Goal: Task Accomplishment & Management: Manage account settings

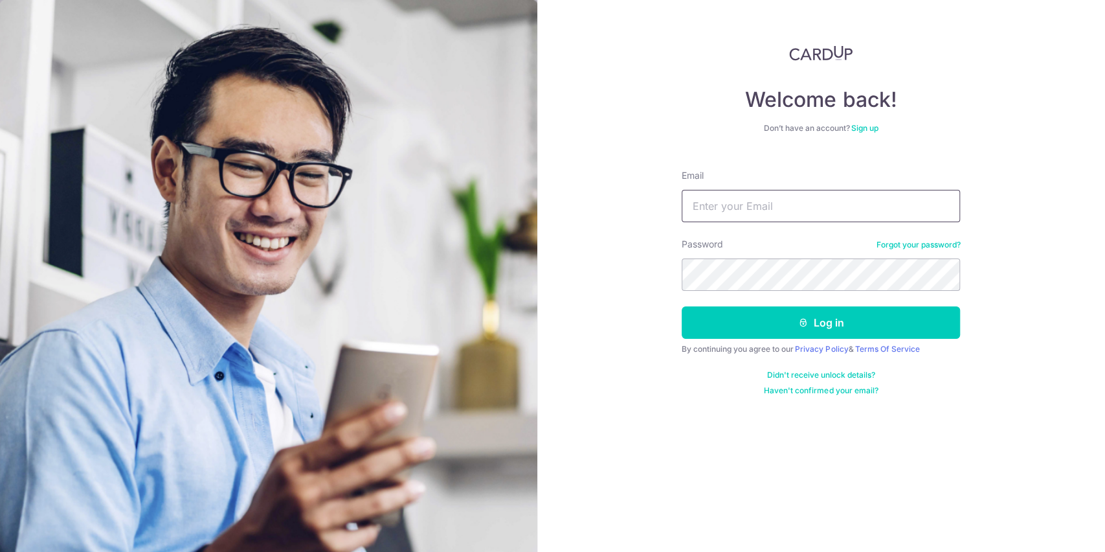
click at [715, 201] on input "Email" at bounding box center [821, 206] width 278 height 32
type input "[EMAIL_ADDRESS][DOMAIN_NAME]"
click at [682, 306] on button "Log in" at bounding box center [821, 322] width 278 height 32
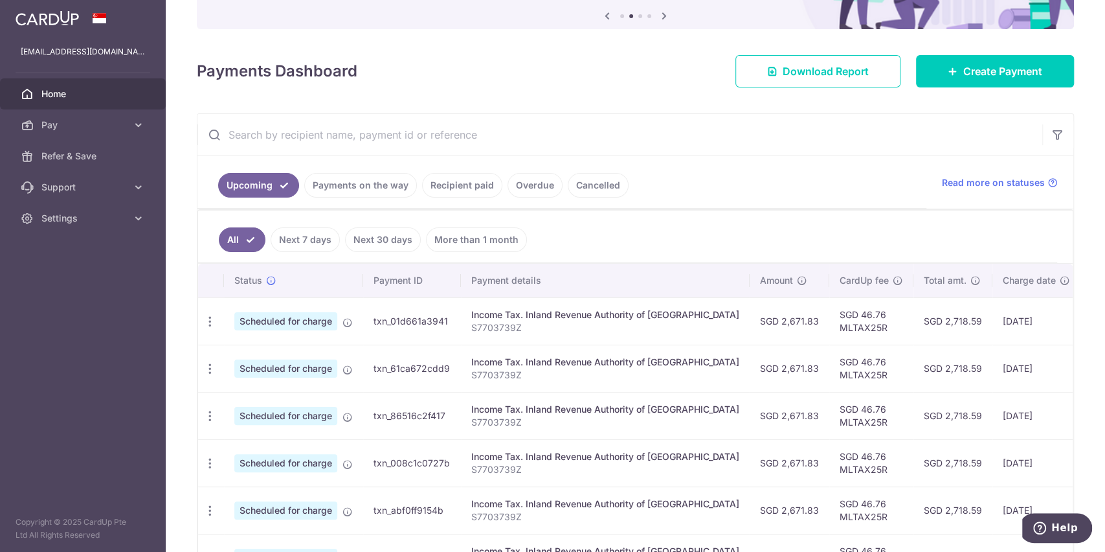
scroll to position [172, 0]
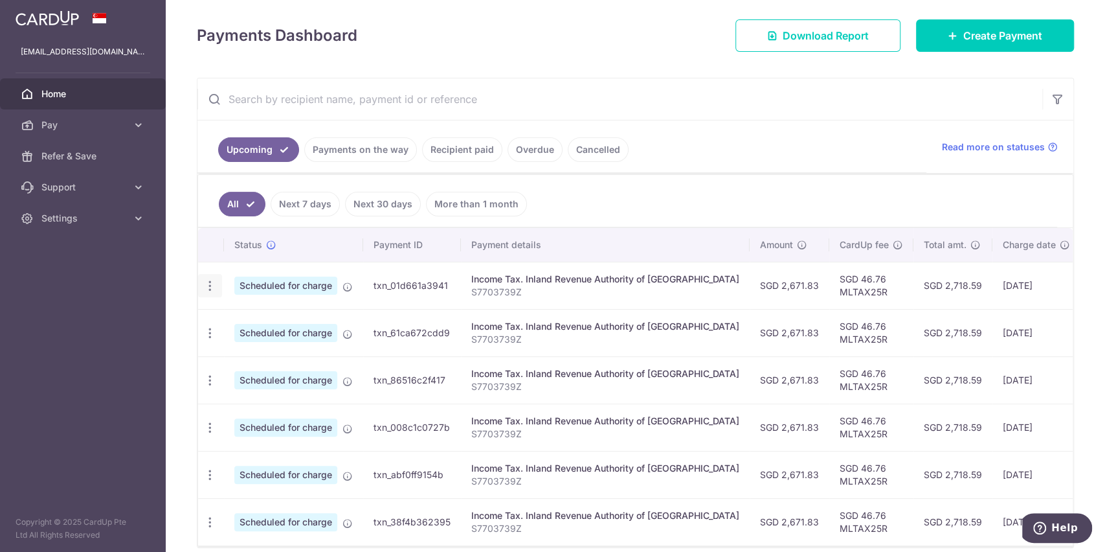
click at [212, 286] on icon "button" at bounding box center [210, 286] width 14 height 14
click at [293, 319] on span "Update payment" at bounding box center [279, 321] width 88 height 16
radio input "true"
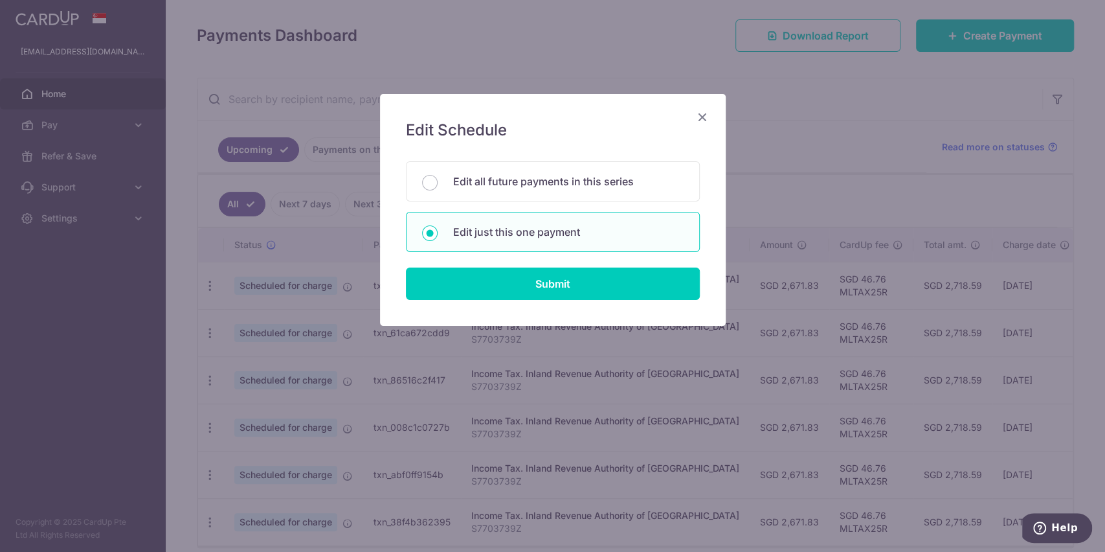
click at [703, 118] on icon "Close" at bounding box center [703, 117] width 16 height 16
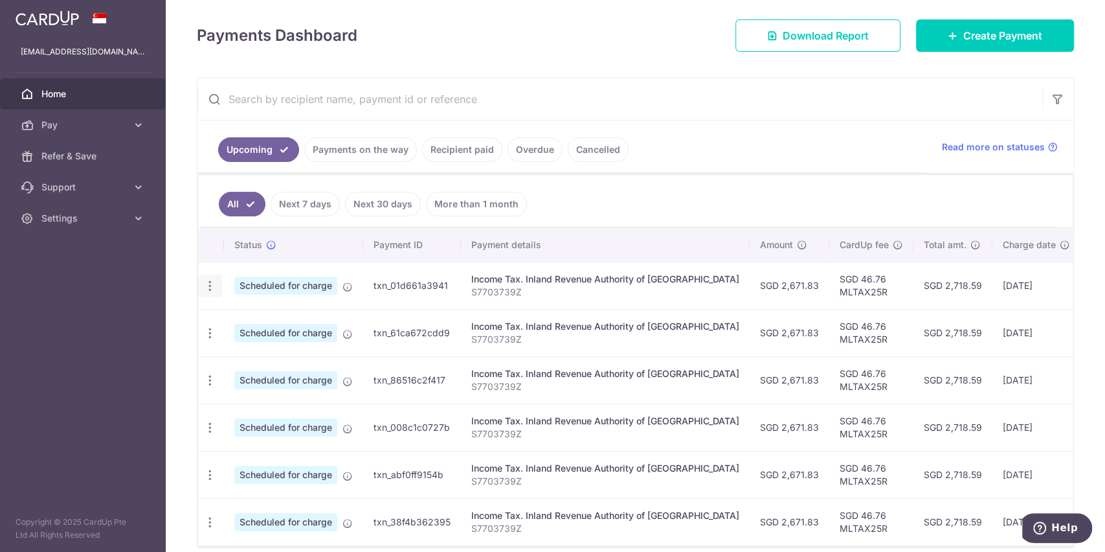
click at [210, 289] on icon "button" at bounding box center [210, 286] width 14 height 14
click at [296, 321] on span "Update payment" at bounding box center [279, 321] width 88 height 16
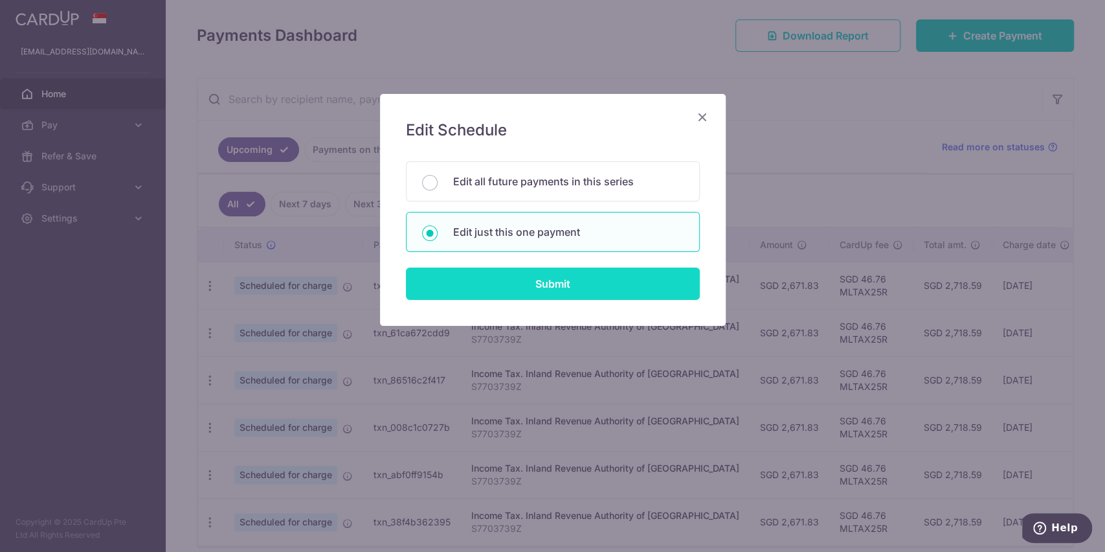
click at [561, 282] on input "Submit" at bounding box center [553, 283] width 294 height 32
radio input "true"
type input "2,671.83"
type input "19/10/2025"
type input "S7703739Z"
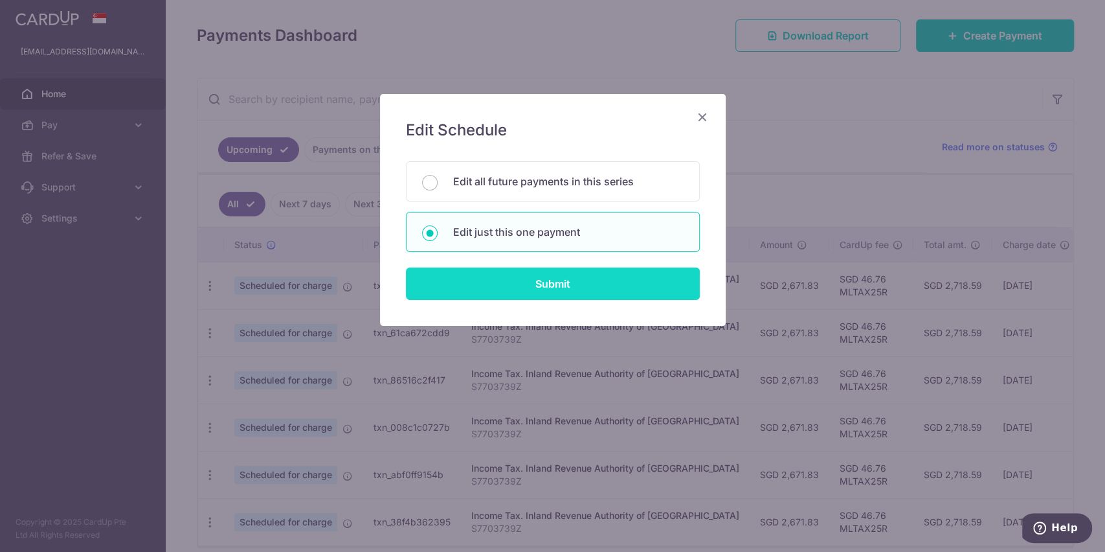
type input "MLTAX25R"
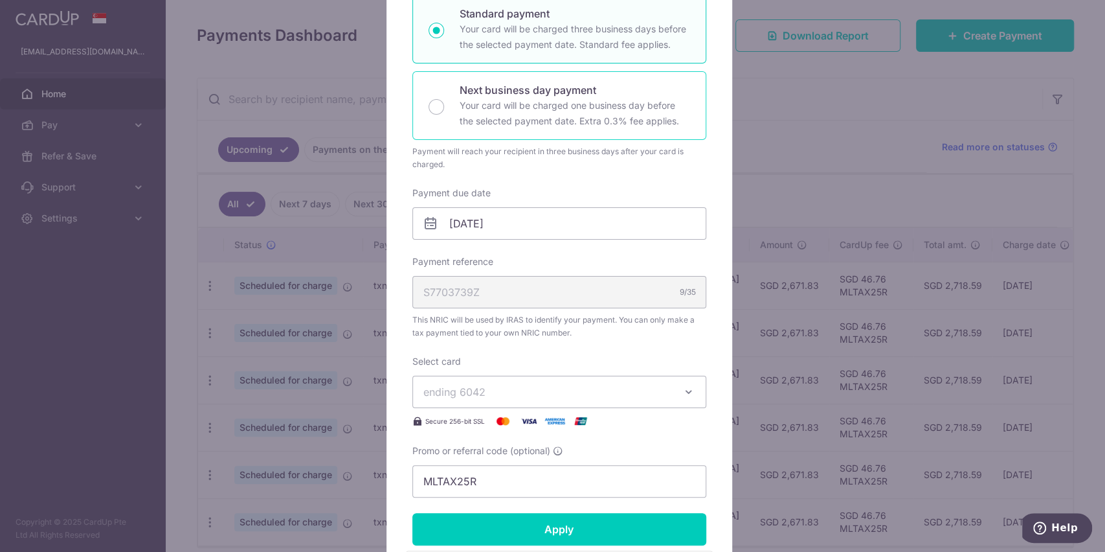
scroll to position [259, 0]
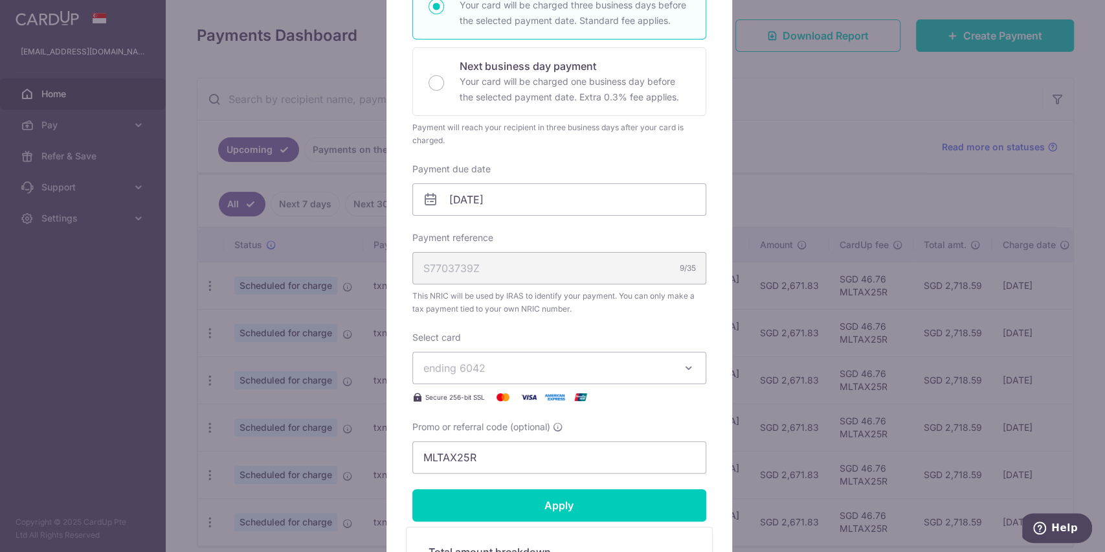
click at [555, 365] on span "ending 6042" at bounding box center [548, 368] width 249 height 16
click at [495, 457] on span "**** 5416" at bounding box center [560, 460] width 272 height 16
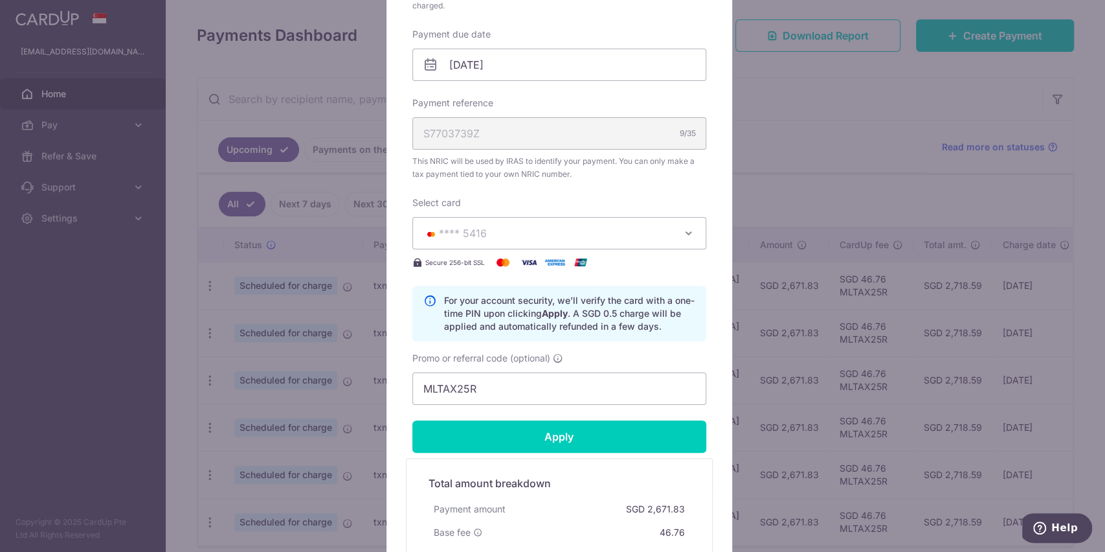
scroll to position [431, 0]
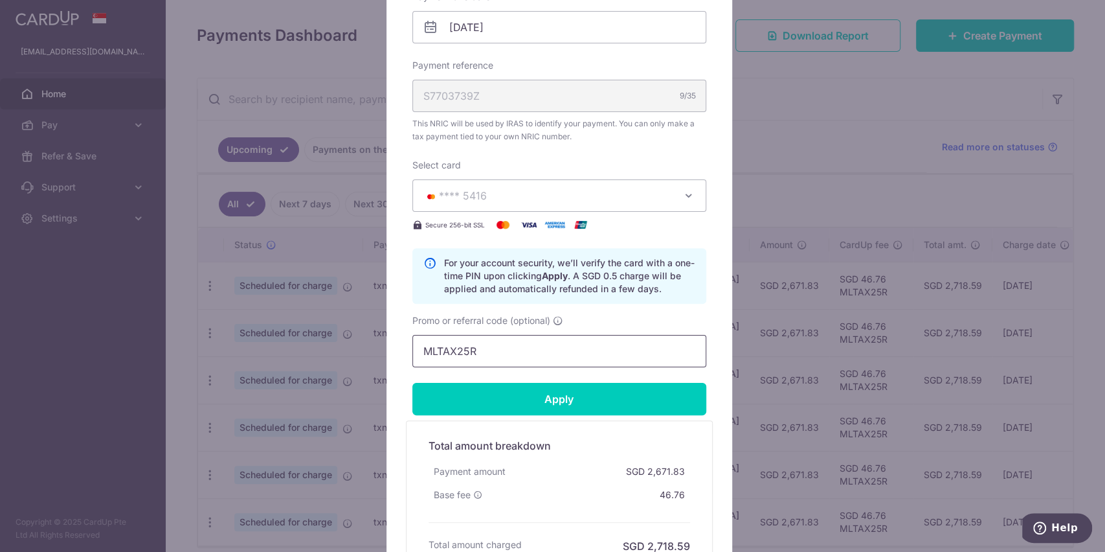
click at [499, 351] on input "MLTAX25R" at bounding box center [560, 351] width 294 height 32
drag, startPoint x: 494, startPoint y: 350, endPoint x: 388, endPoint y: 347, distance: 106.2
click at [388, 347] on div "Edit payment By clicking apply, you will make changes to all payments to Inland…" at bounding box center [560, 127] width 346 height 928
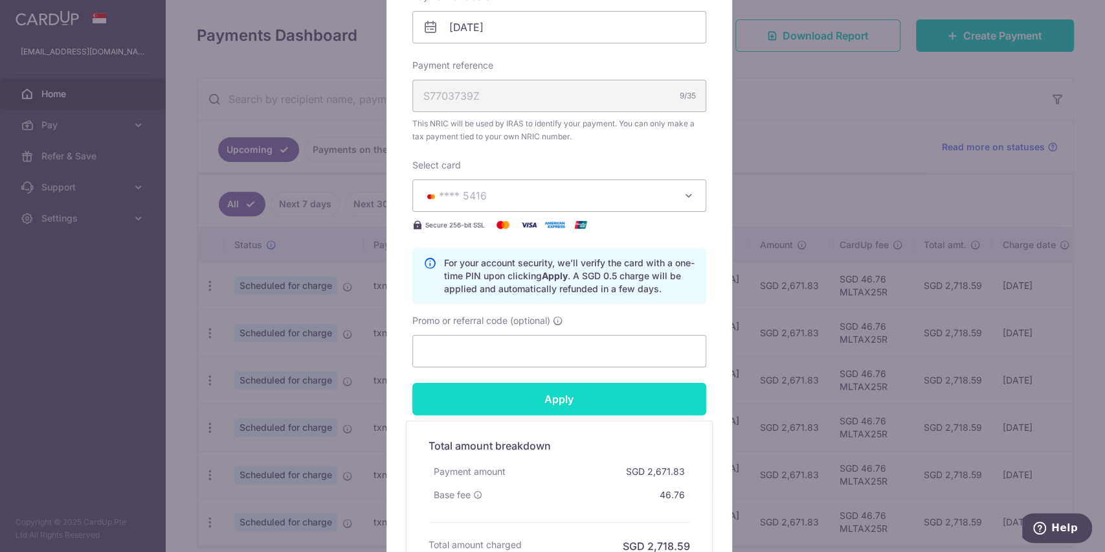
click at [469, 387] on input "Apply" at bounding box center [560, 399] width 294 height 32
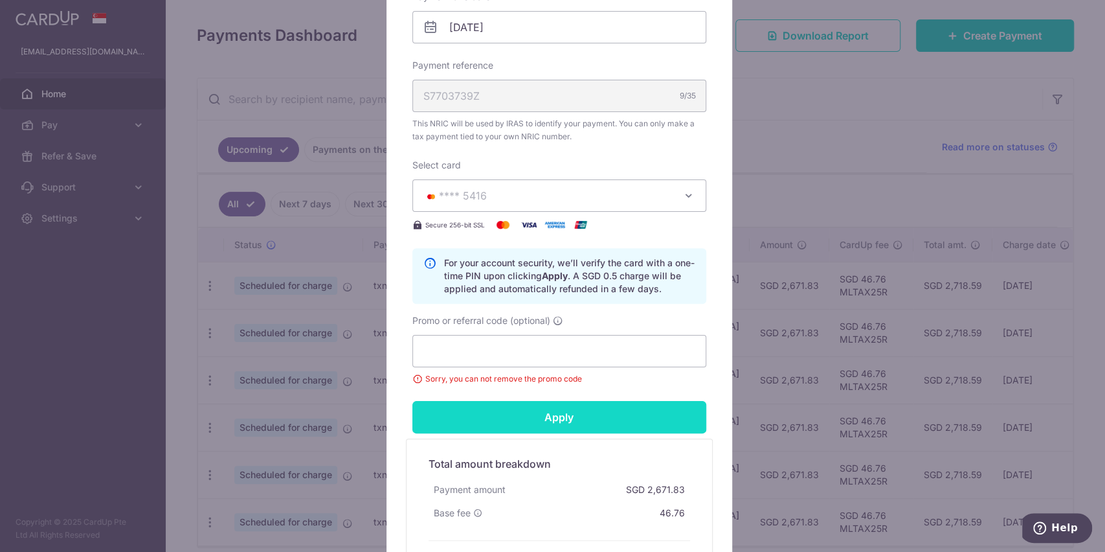
click at [488, 420] on input "Apply" at bounding box center [560, 417] width 294 height 32
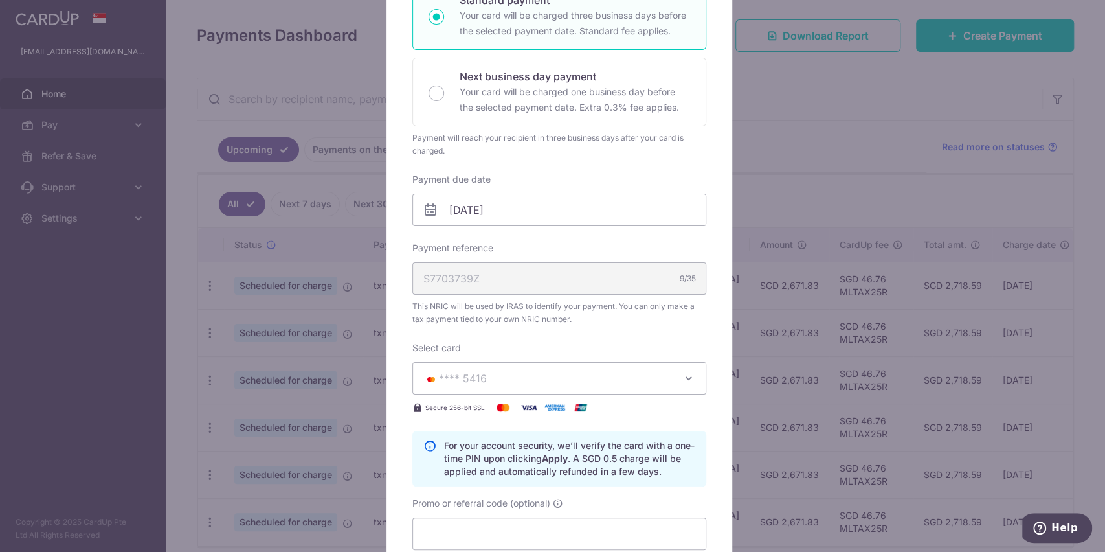
scroll to position [172, 0]
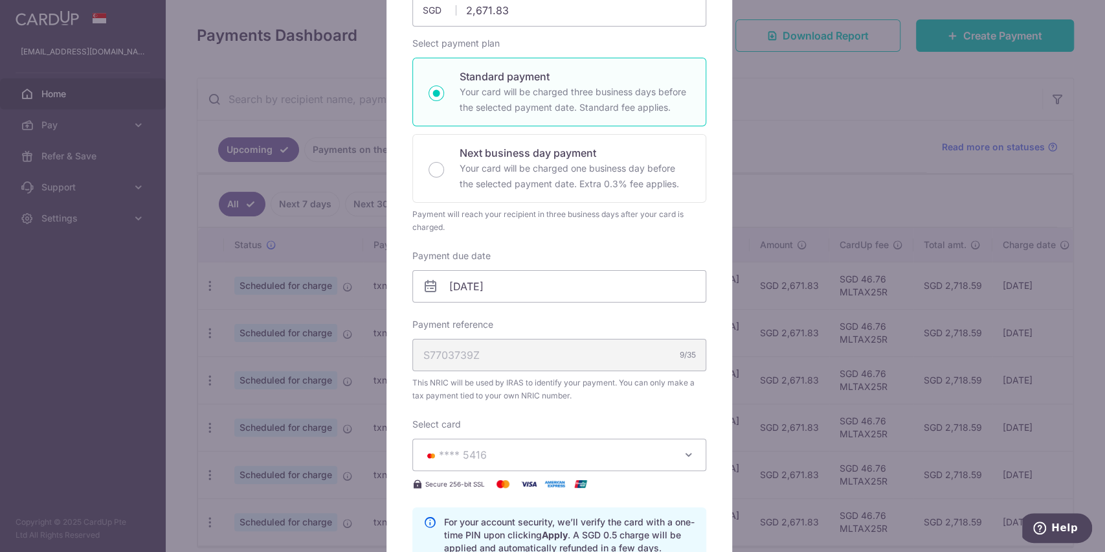
click at [681, 460] on button "**** 5416" at bounding box center [560, 454] width 294 height 32
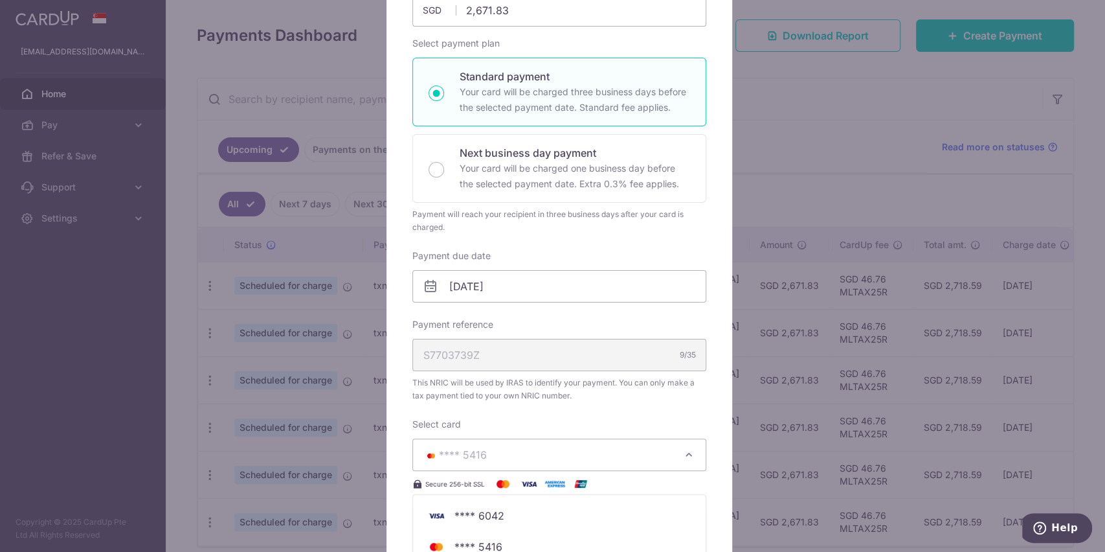
scroll to position [259, 0]
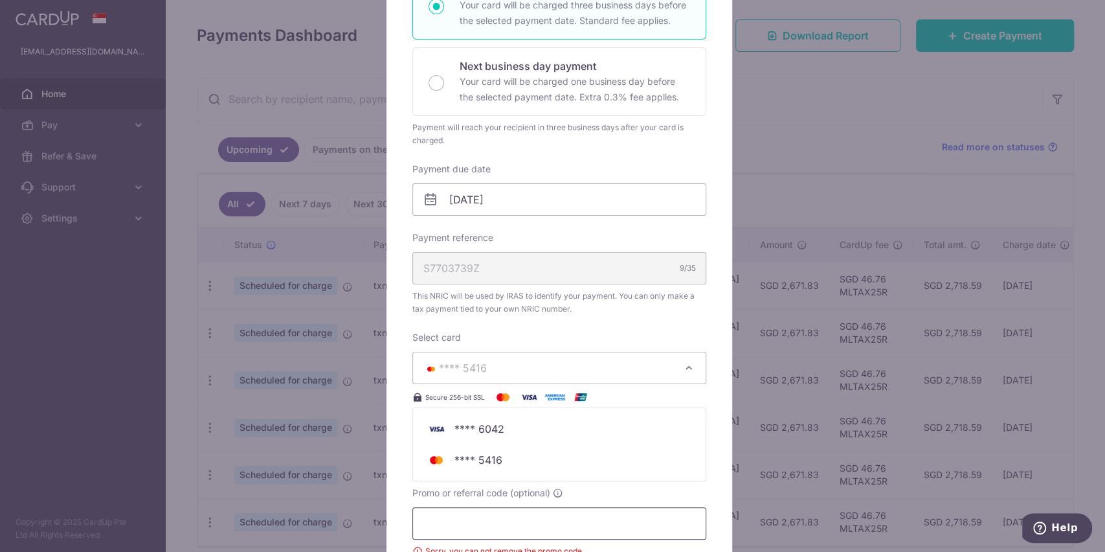
click at [453, 514] on input "Promo or referral code (optional)" at bounding box center [560, 523] width 294 height 32
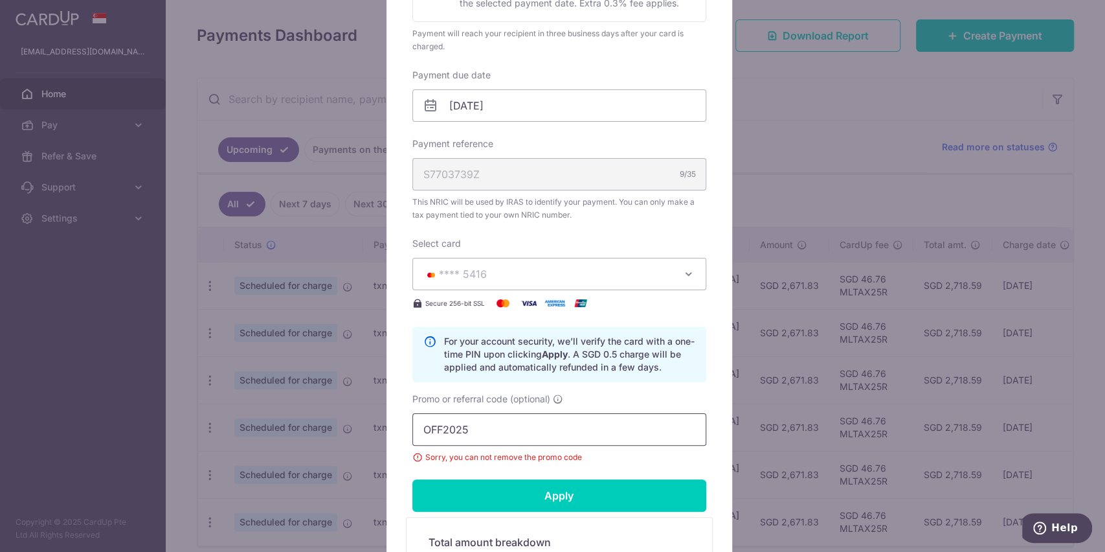
scroll to position [431, 0]
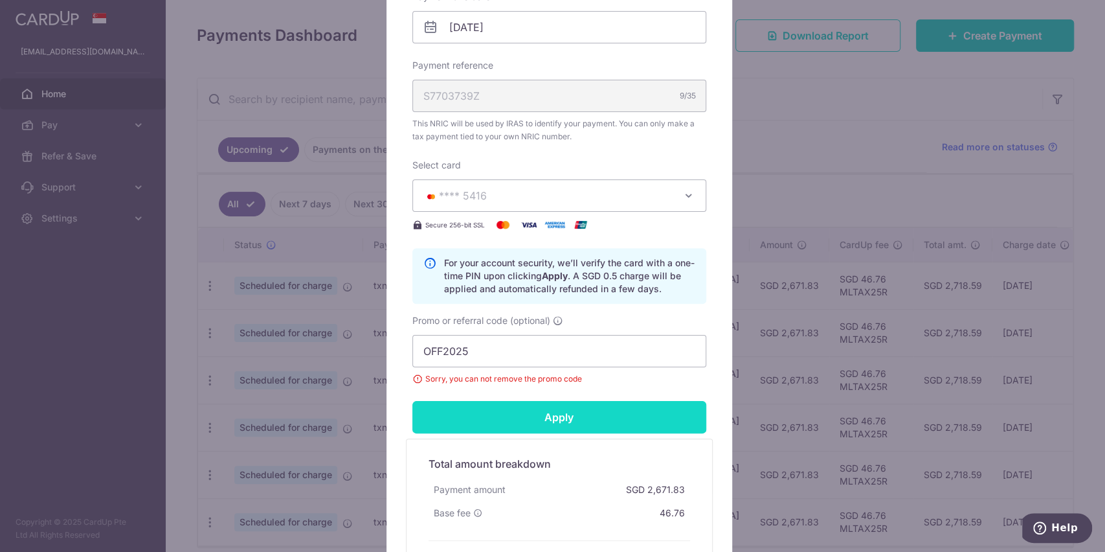
click at [508, 412] on input "Apply" at bounding box center [560, 417] width 294 height 32
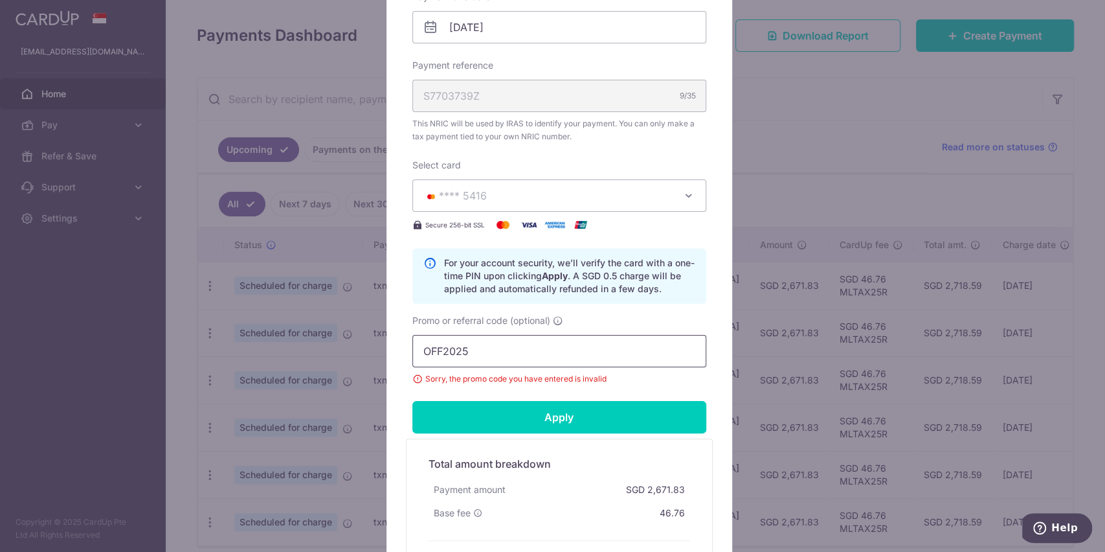
click at [442, 348] on input "OFF2025" at bounding box center [560, 351] width 294 height 32
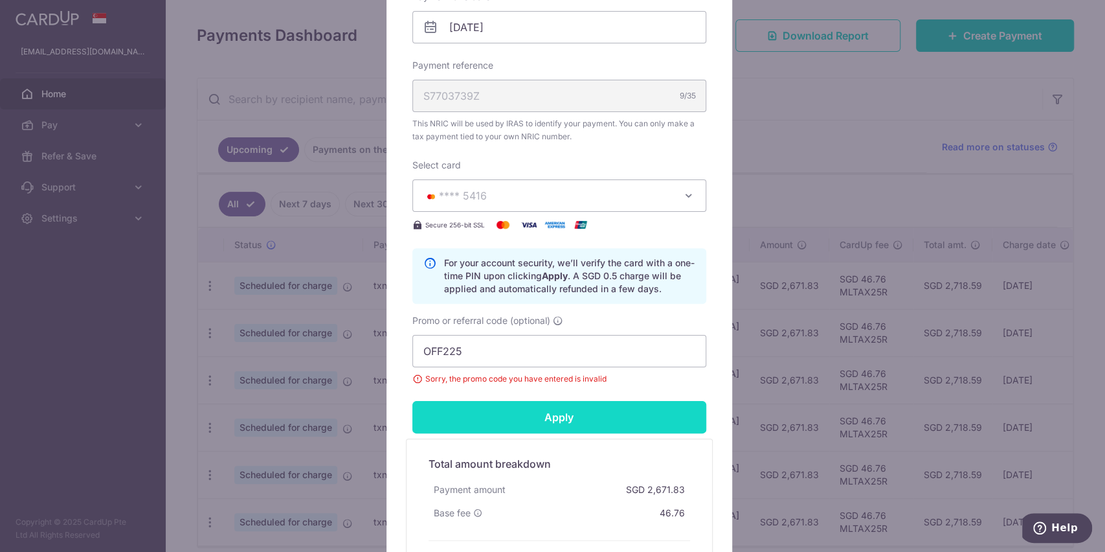
click at [556, 422] on input "Apply" at bounding box center [560, 417] width 294 height 32
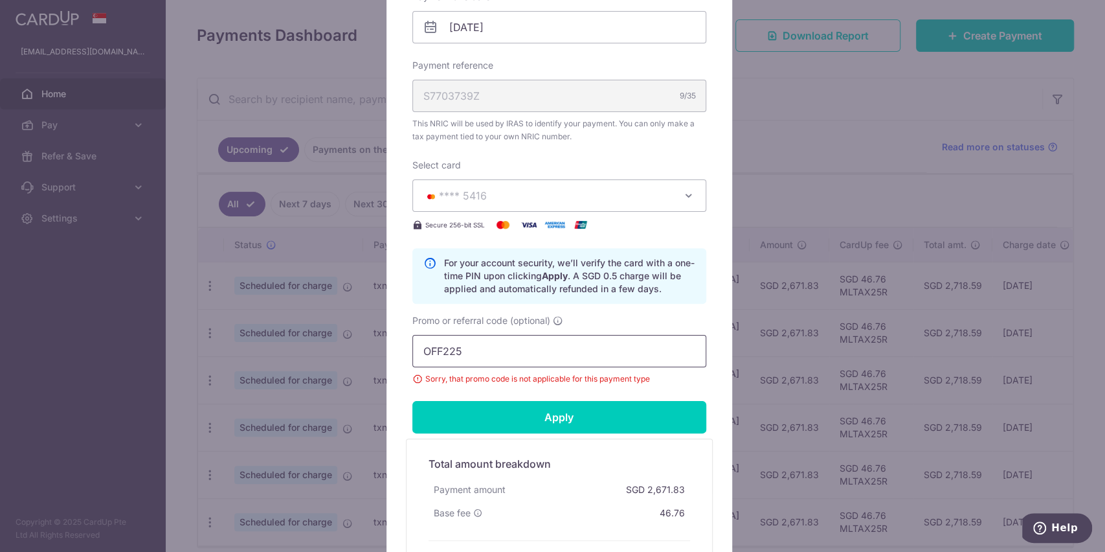
click at [499, 349] on input "OFF225" at bounding box center [560, 351] width 294 height 32
type input "O"
click at [789, 170] on div "Edit payment By clicking apply, you will make changes to all payments to Inland…" at bounding box center [552, 276] width 1105 height 552
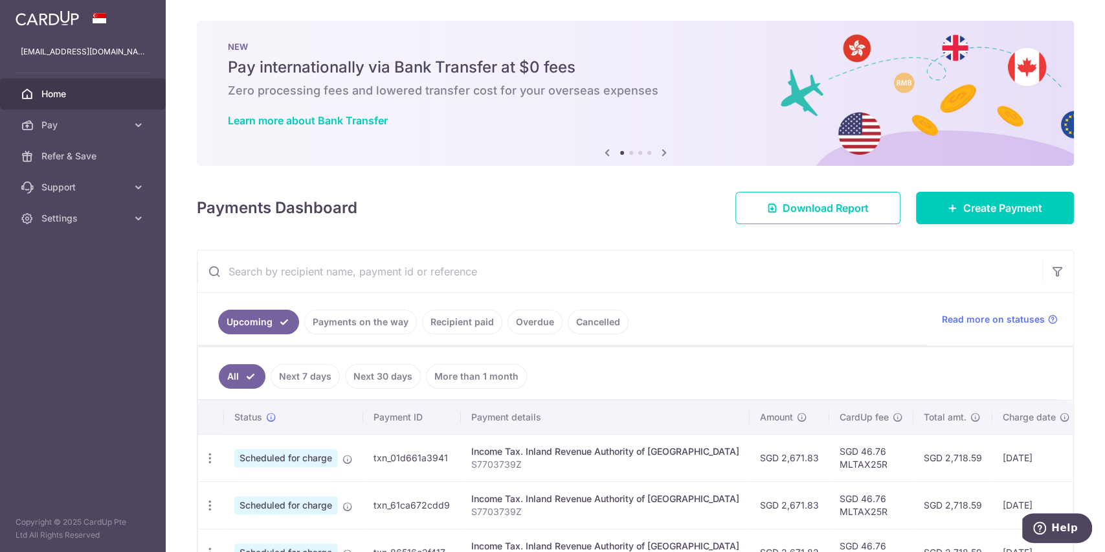
scroll to position [86, 0]
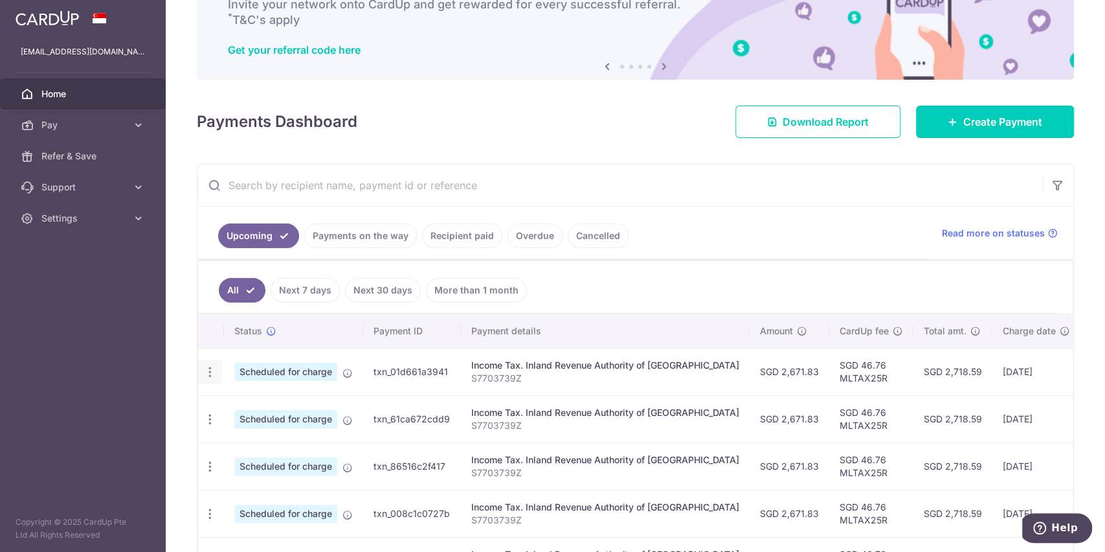
click at [211, 372] on icon "button" at bounding box center [210, 372] width 14 height 14
click at [275, 407] on span "Update payment" at bounding box center [279, 408] width 88 height 16
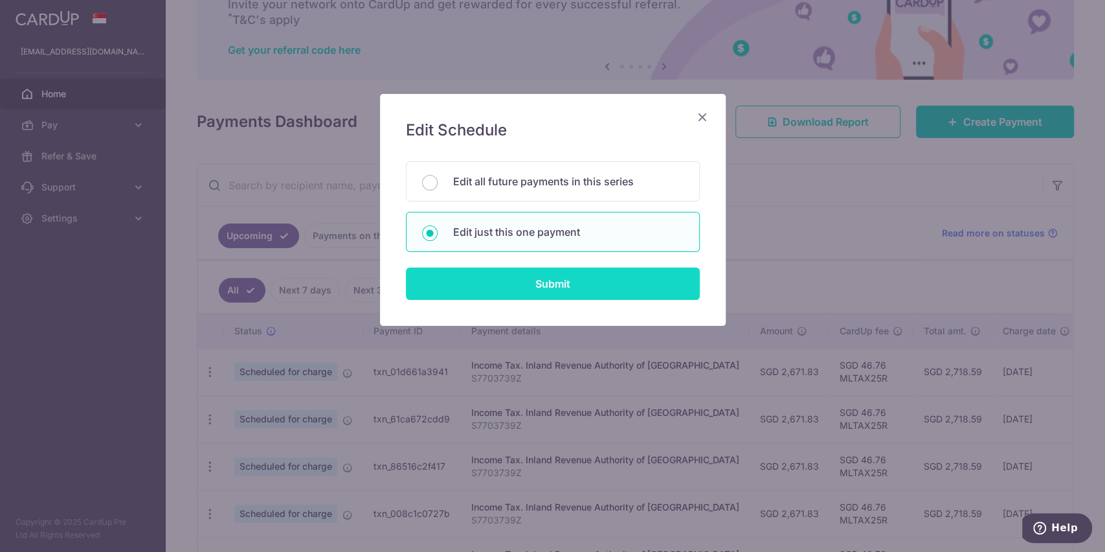
click at [556, 274] on input "Submit" at bounding box center [553, 283] width 294 height 32
radio input "true"
type input "2,671.83"
type input "19/10/2025"
type input "S7703739Z"
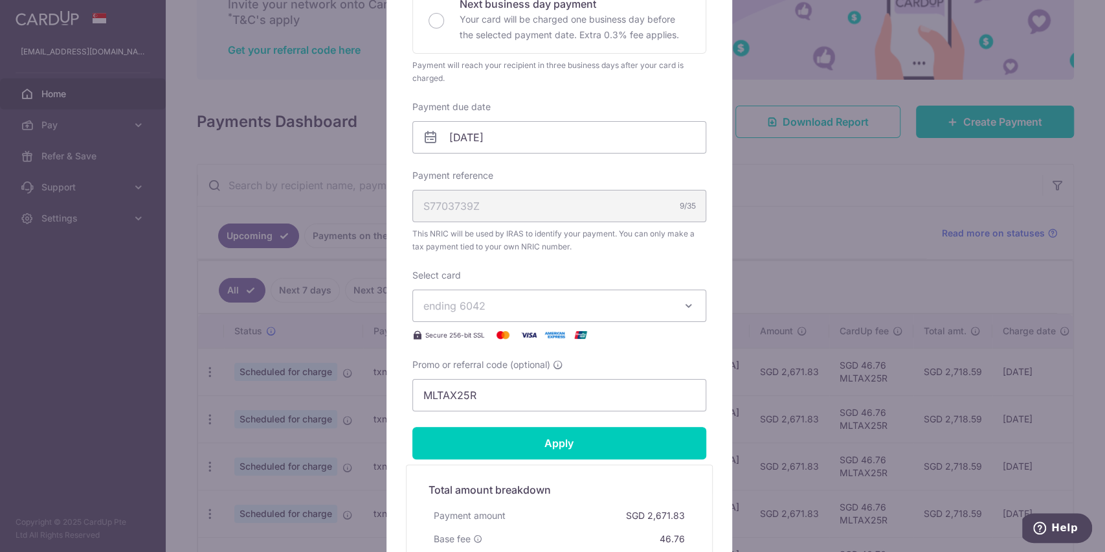
scroll to position [345, 0]
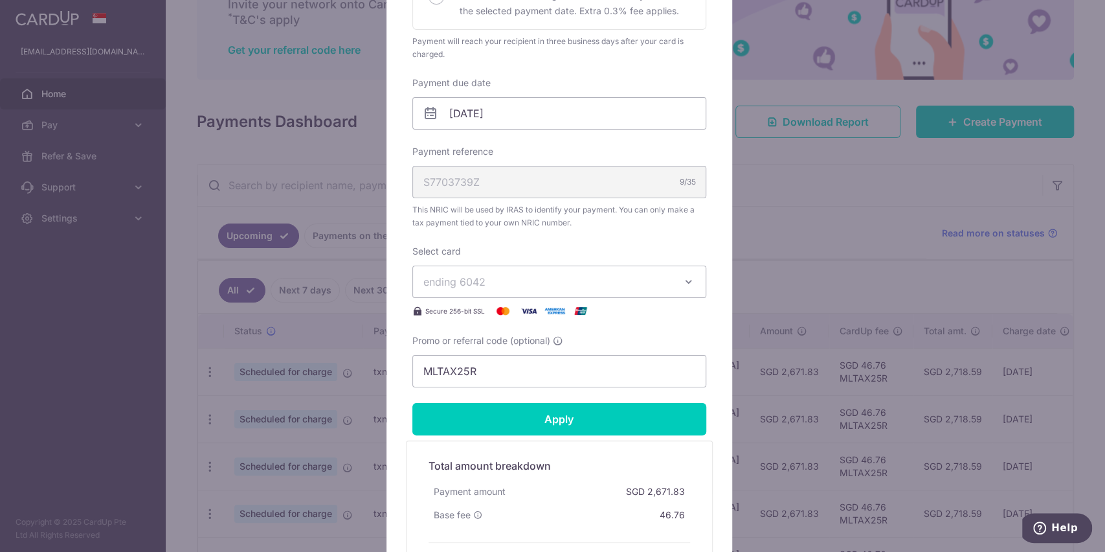
click at [539, 276] on span "ending 6042" at bounding box center [548, 282] width 249 height 16
click at [491, 376] on span "**** 5416" at bounding box center [479, 374] width 48 height 16
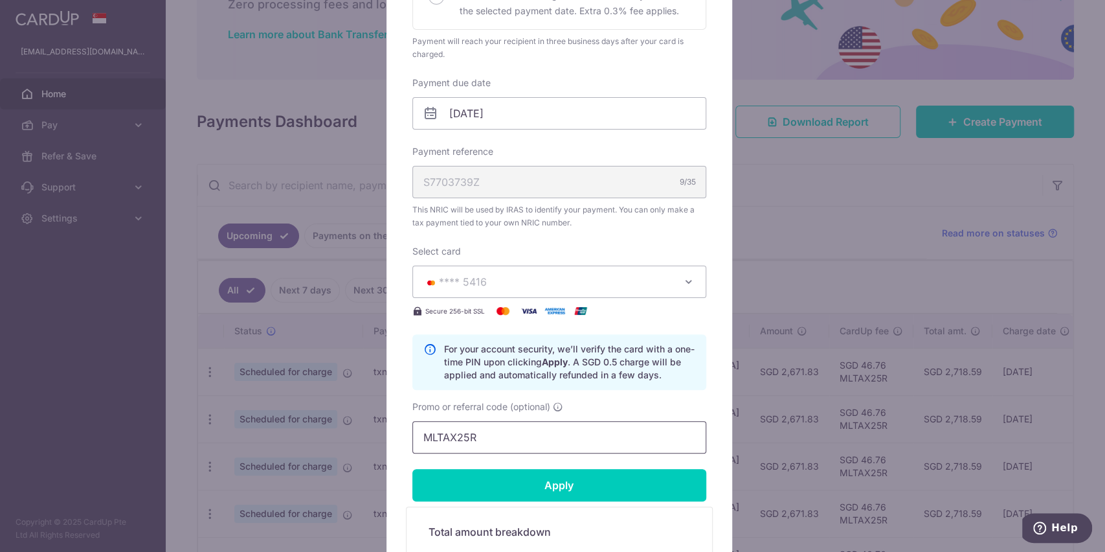
drag, startPoint x: 503, startPoint y: 444, endPoint x: 321, endPoint y: 443, distance: 181.3
click at [321, 443] on div "Edit payment By clicking apply, you will make changes to all payments to Inland…" at bounding box center [552, 276] width 1105 height 552
paste input "CTAX25"
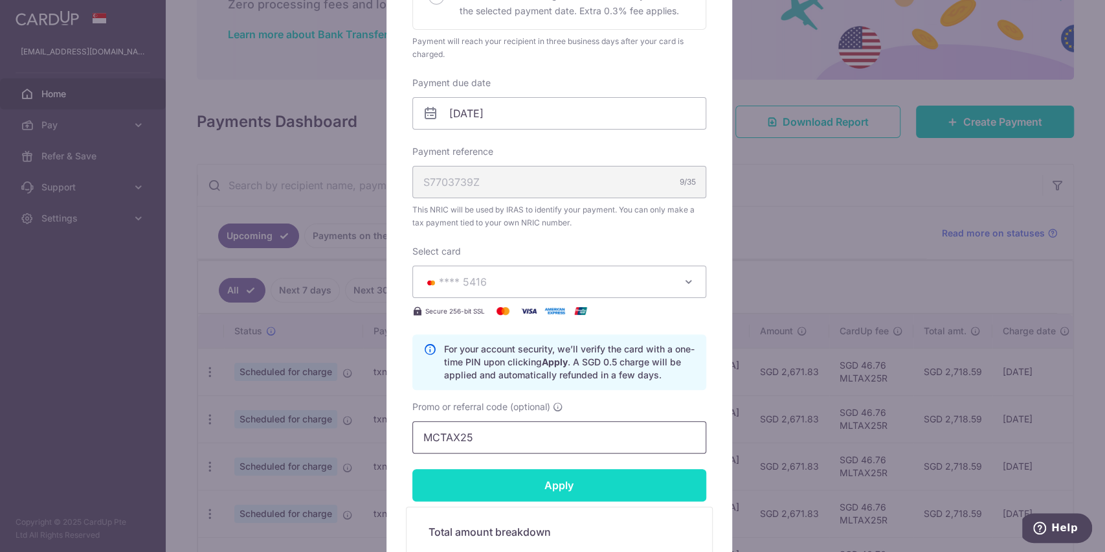
type input "MCTAX25"
click at [516, 479] on input "Apply" at bounding box center [560, 485] width 294 height 32
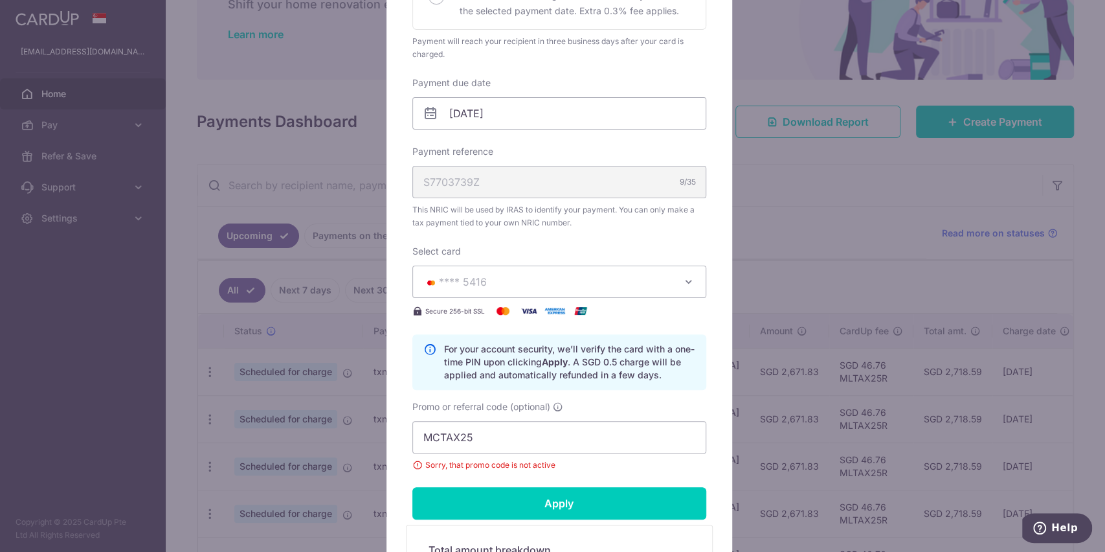
scroll to position [431, 0]
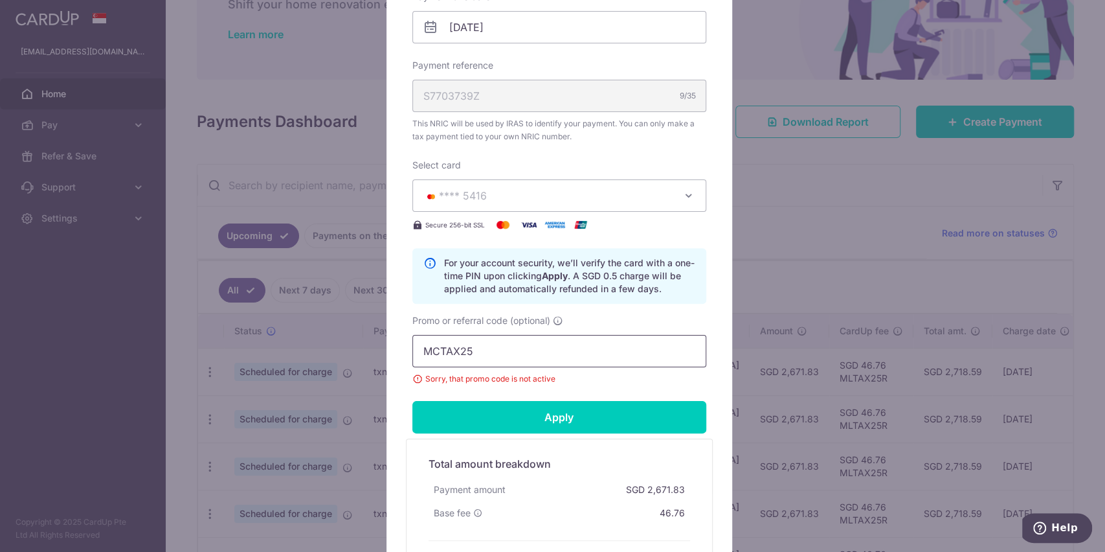
drag, startPoint x: 508, startPoint y: 352, endPoint x: 374, endPoint y: 344, distance: 134.3
click at [374, 344] on div "Edit payment By clicking apply, you will make changes to all payments to Inland…" at bounding box center [552, 276] width 1105 height 552
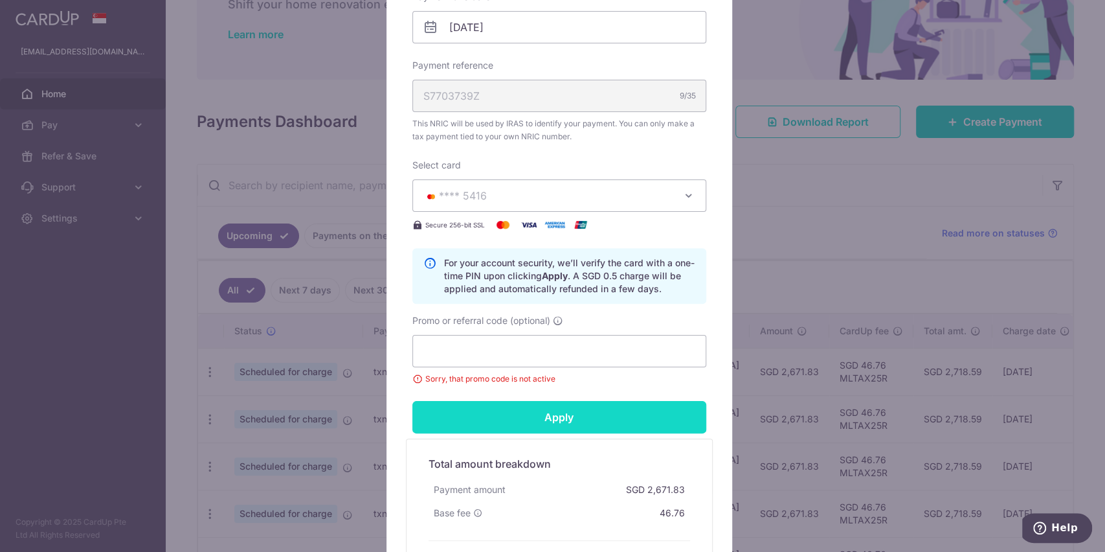
click at [506, 422] on input "Apply" at bounding box center [560, 417] width 294 height 32
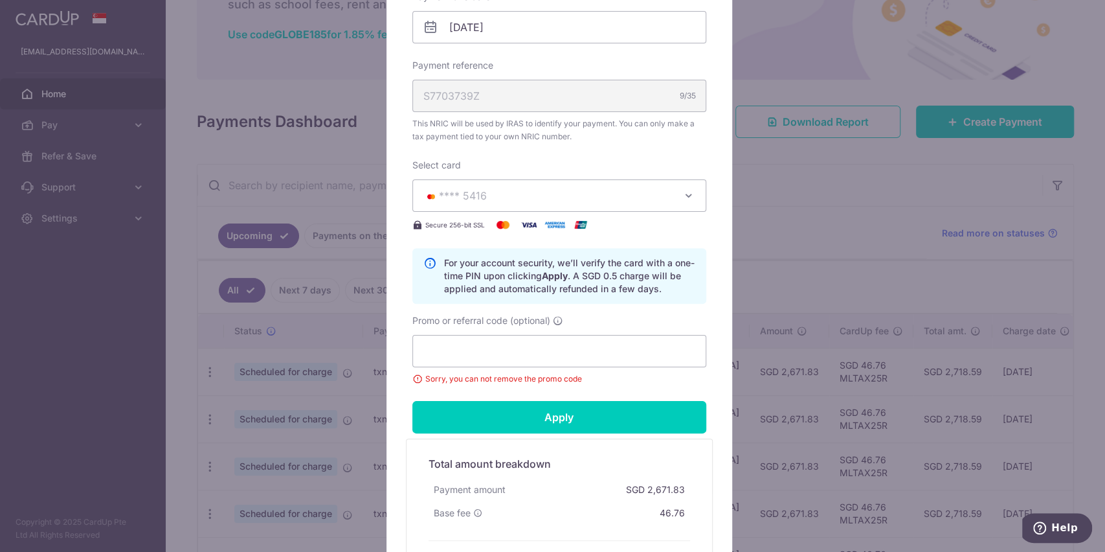
click at [761, 40] on div "Edit payment By clicking apply, you will make changes to all payments to Inland…" at bounding box center [552, 276] width 1105 height 552
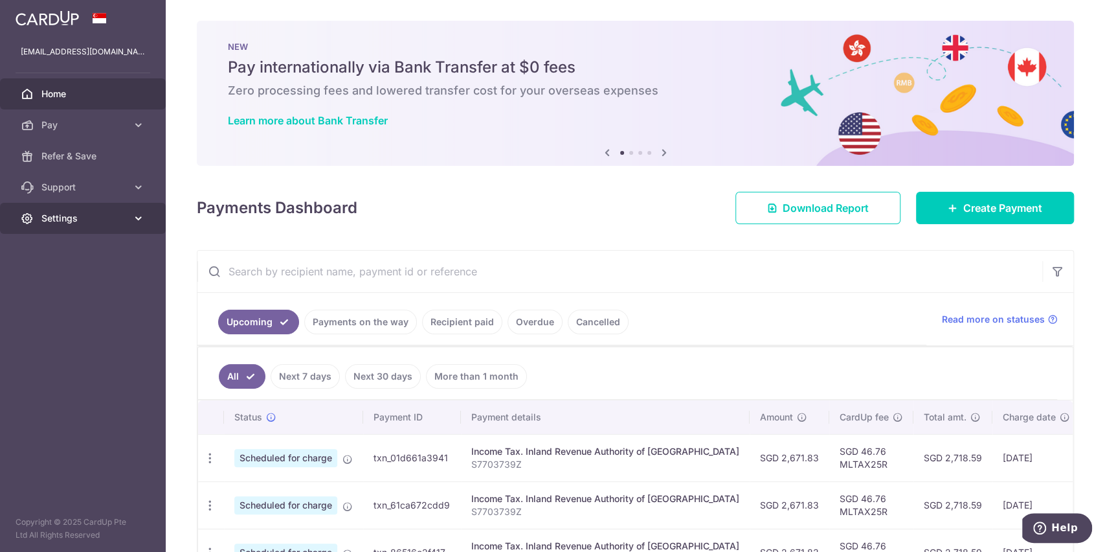
click at [73, 220] on span "Settings" at bounding box center [83, 218] width 85 height 13
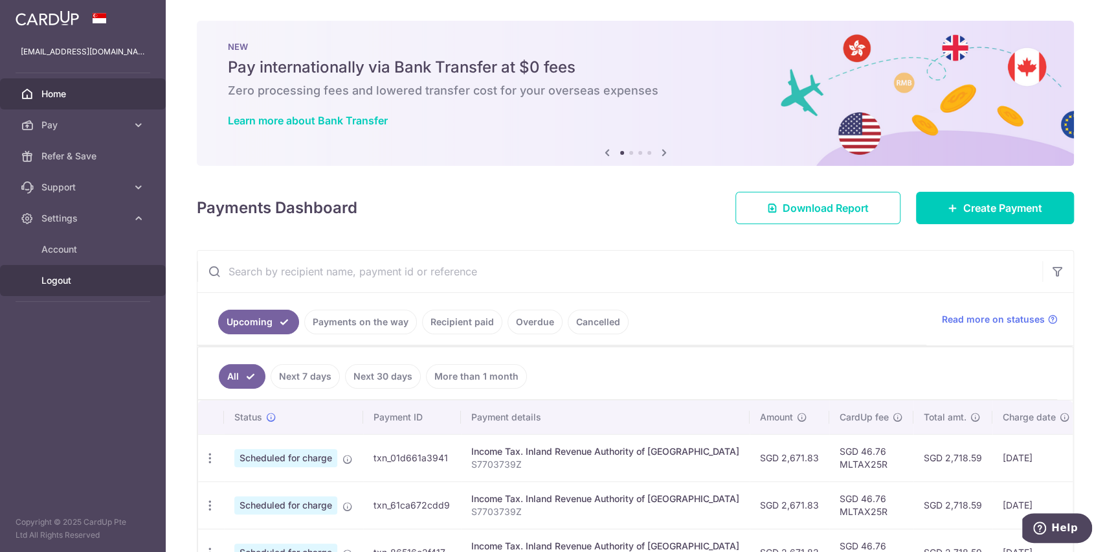
click at [59, 276] on span "Logout" at bounding box center [83, 280] width 85 height 13
